Goal: Share content

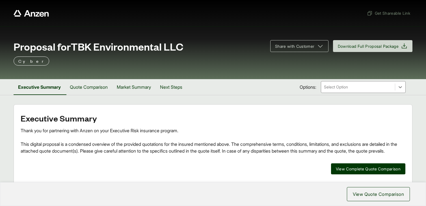
click at [30, 13] on icon "Anzen website" at bounding box center [31, 13] width 35 height 7
click at [377, 13] on span "Get Shareable Link" at bounding box center [388, 13] width 43 height 6
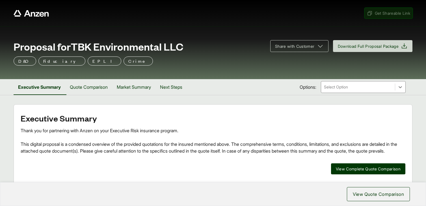
click at [379, 13] on span "Get Shareable Link" at bounding box center [388, 13] width 43 height 6
